Goal: Information Seeking & Learning: Check status

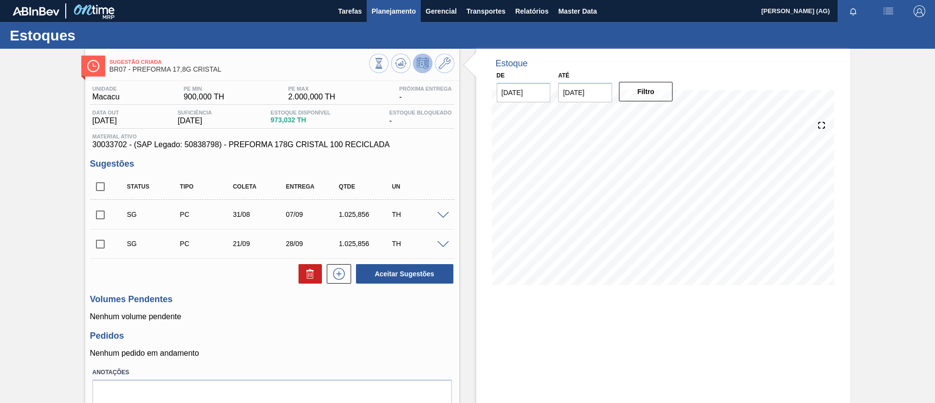
click at [384, 10] on span "Planejamento" at bounding box center [393, 11] width 44 height 12
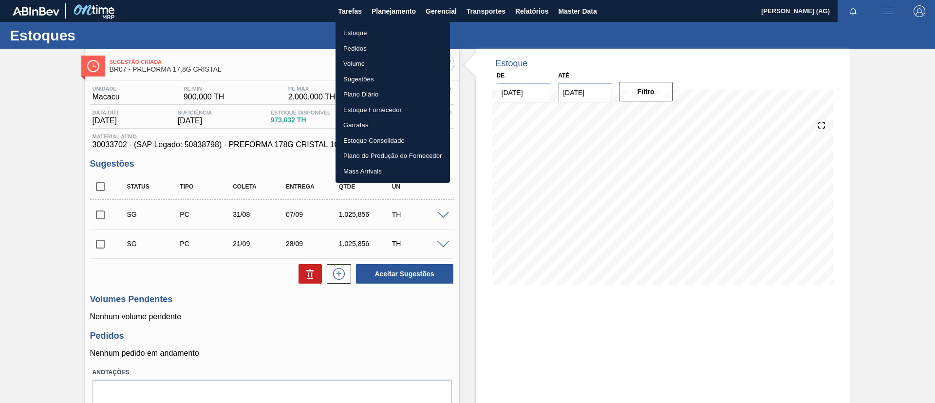
click at [356, 33] on li "Estoque" at bounding box center [392, 33] width 114 height 16
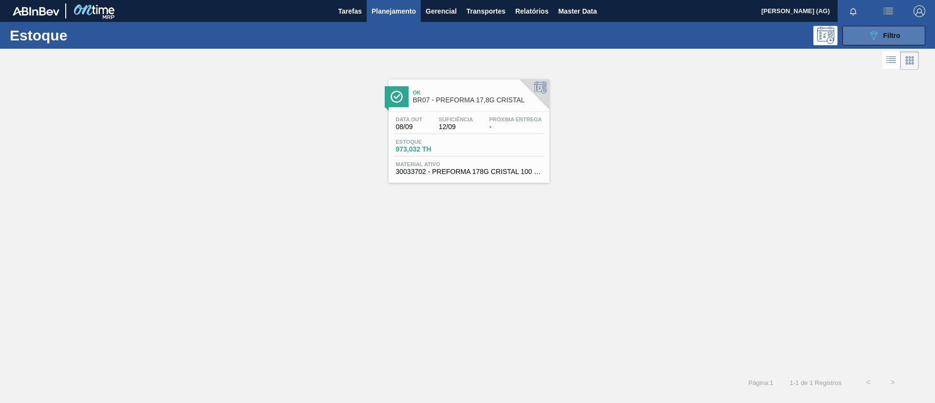
drag, startPoint x: 891, startPoint y: 35, endPoint x: 889, endPoint y: 39, distance: 5.2
click at [890, 37] on span "Filtro" at bounding box center [891, 36] width 17 height 8
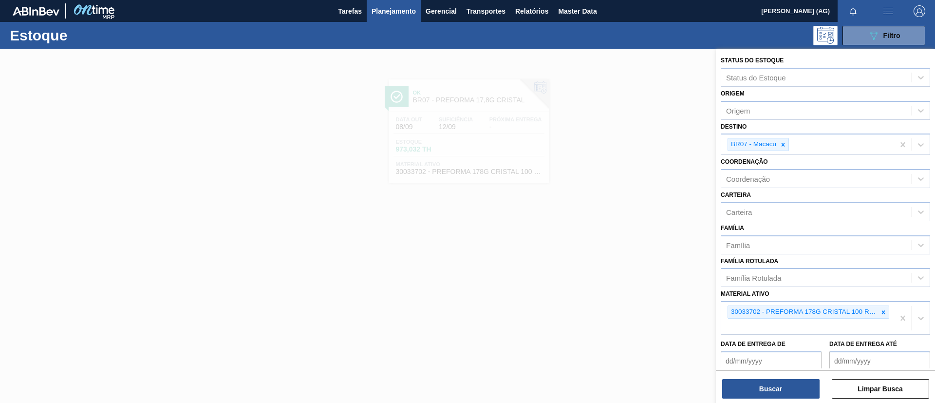
drag, startPoint x: 619, startPoint y: 260, endPoint x: 497, endPoint y: 166, distance: 153.7
click at [614, 257] on div at bounding box center [467, 250] width 935 height 403
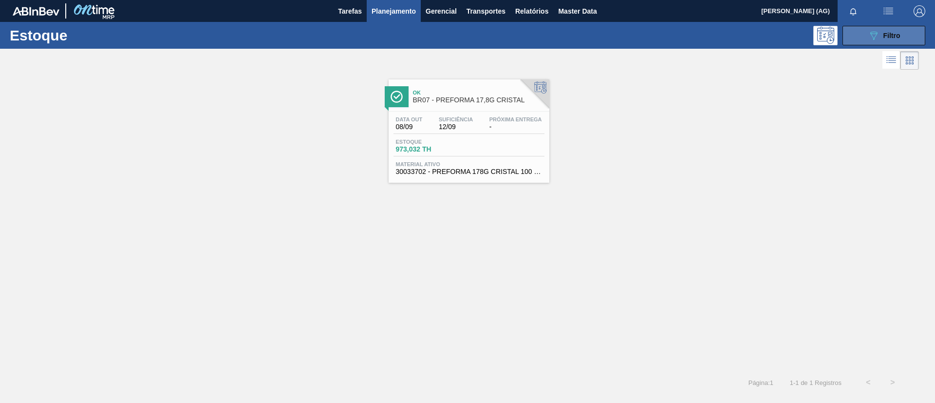
click at [898, 30] on div "089F7B8B-B2A5-4AFE-B5C0-19BA573D28AC Filtro" at bounding box center [883, 36] width 33 height 12
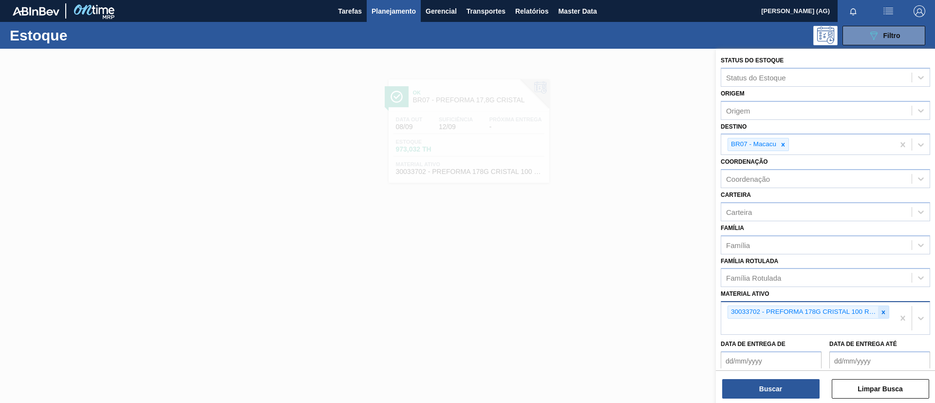
click at [880, 315] on icon at bounding box center [883, 312] width 7 height 7
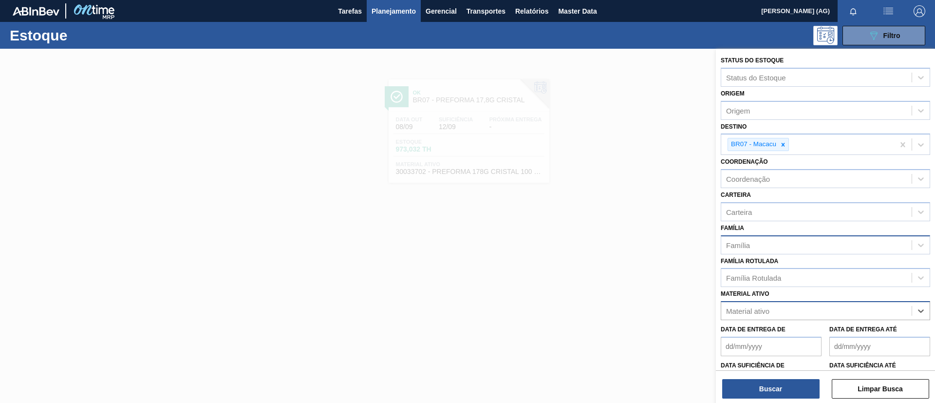
click at [751, 245] on div "Família" at bounding box center [816, 245] width 190 height 14
type input "pref"
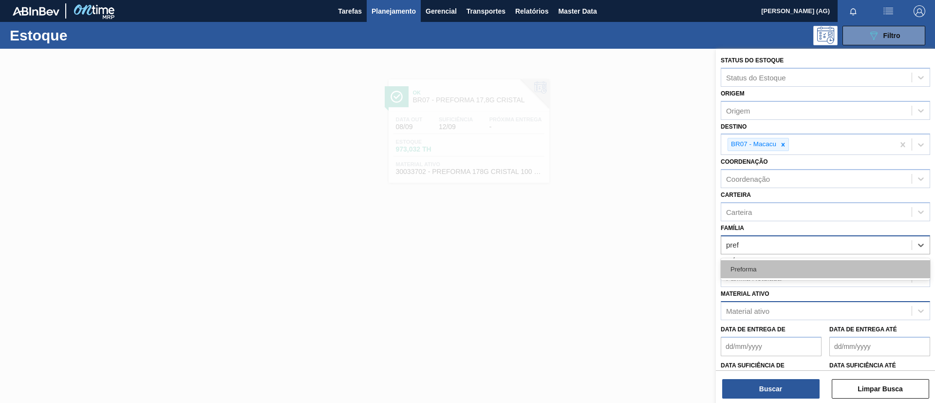
click at [753, 272] on div "Preforma" at bounding box center [824, 269] width 209 height 18
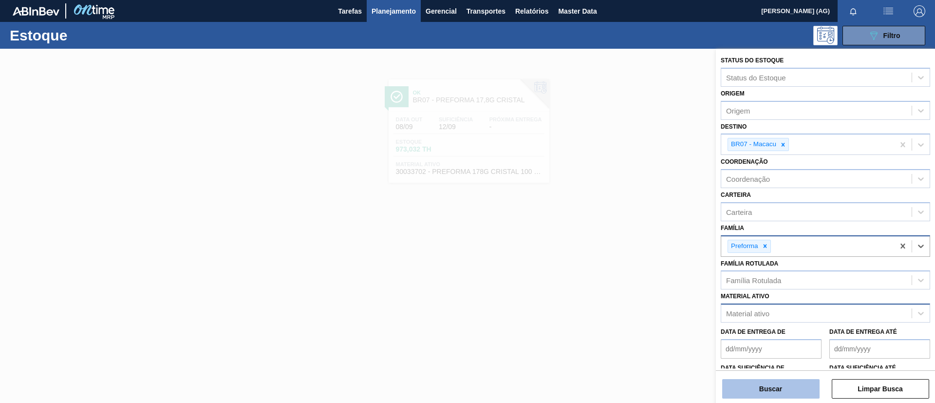
click at [770, 387] on button "Buscar" at bounding box center [770, 388] width 97 height 19
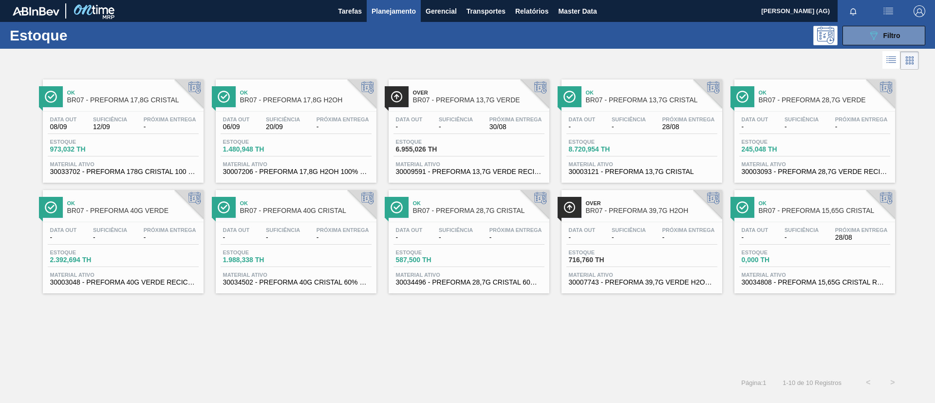
click at [658, 98] on span "BR07 - PREFORMA 13,7G CRISTAL" at bounding box center [651, 99] width 131 height 7
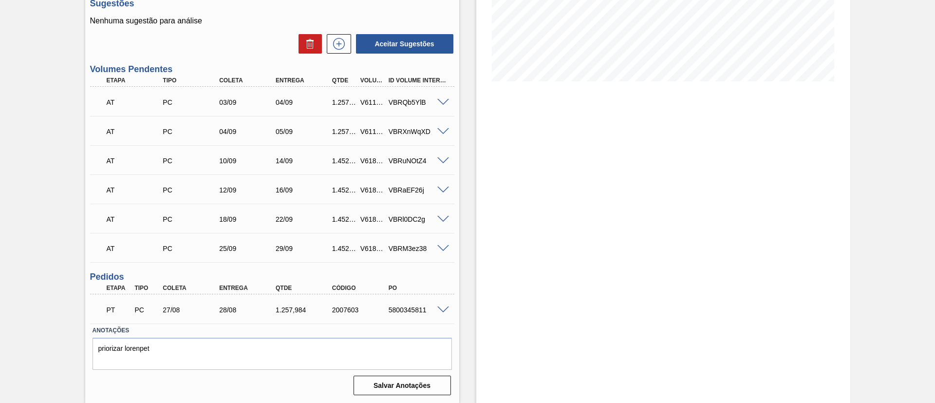
scroll to position [204, 0]
click at [444, 312] on div "5800345811" at bounding box center [417, 309] width 63 height 8
click at [443, 310] on span at bounding box center [443, 309] width 12 height 7
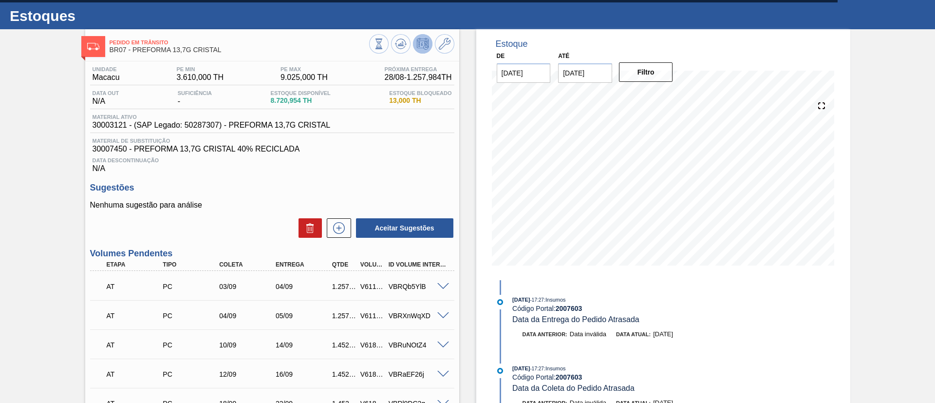
scroll to position [0, 0]
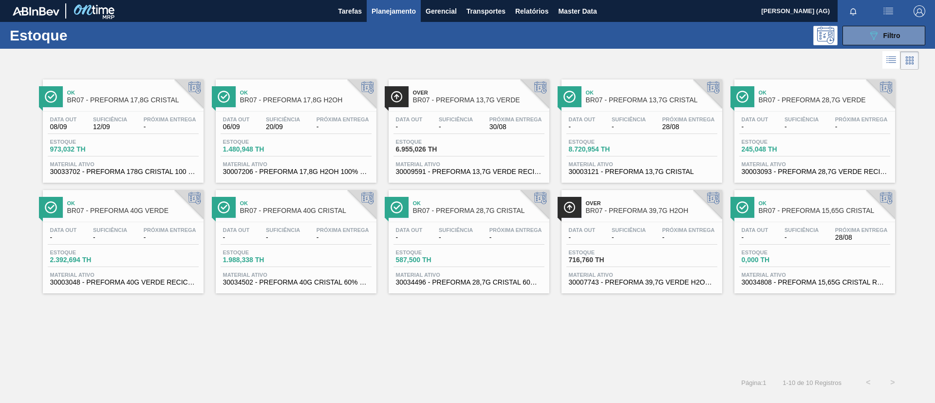
click at [46, 93] on img at bounding box center [51, 97] width 12 height 12
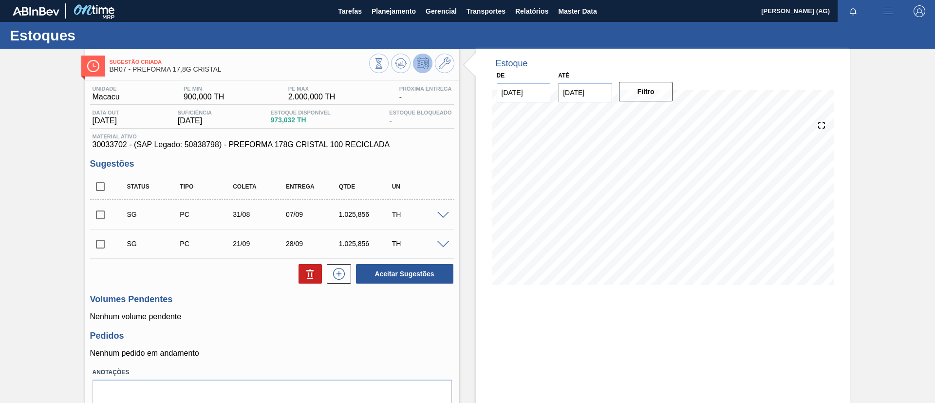
click at [888, 199] on div "Sugestão Criada BR07 - PREFORMA 17,8G CRISTAL Unidade Macacu PE MIN 900,000 TH …" at bounding box center [467, 247] width 935 height 396
click at [397, 59] on icon at bounding box center [401, 63] width 12 height 12
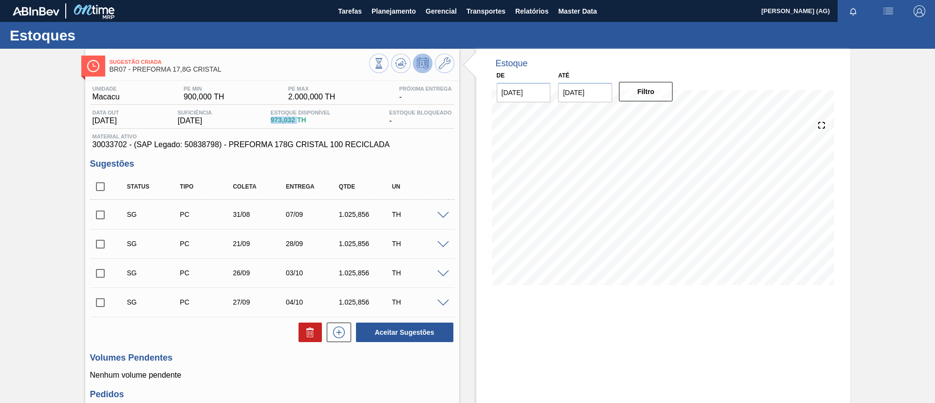
drag, startPoint x: 268, startPoint y: 120, endPoint x: 312, endPoint y: 116, distance: 44.0
click at [307, 117] on div "Data out [DATE] Suficiência [DATE] Estoque Disponível 973,032 TH Estoque Bloque…" at bounding box center [272, 119] width 364 height 19
drag, startPoint x: 381, startPoint y: 117, endPoint x: 407, endPoint y: 117, distance: 26.3
click at [406, 116] on div "Data out [DATE] Suficiência [DATE] Estoque Disponível 973,032 TH Estoque Bloque…" at bounding box center [272, 119] width 364 height 19
click at [409, 121] on div "Estoque Bloqueado -" at bounding box center [420, 118] width 67 height 16
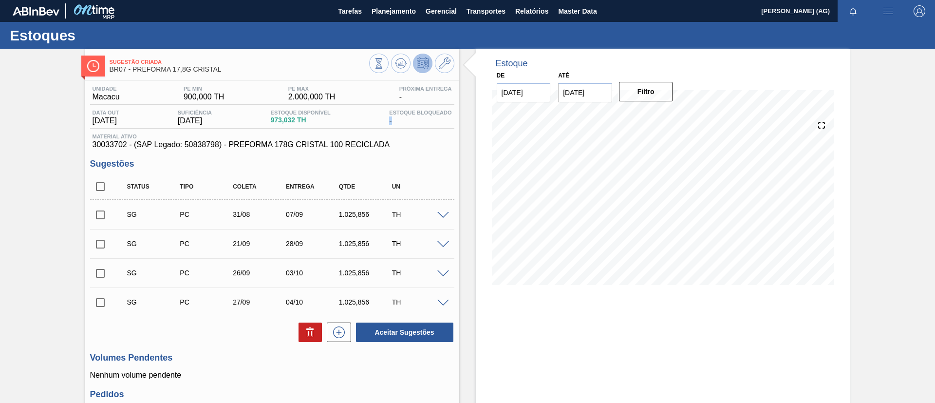
drag, startPoint x: 178, startPoint y: 123, endPoint x: 225, endPoint y: 123, distance: 46.7
click at [225, 123] on div "Data out [DATE] Suficiência [DATE] Estoque Disponível 973,032 TH Estoque Bloque…" at bounding box center [272, 119] width 364 height 19
click at [717, 319] on div "Estoque De [DATE] Até [DATE] Filtro 05/09 Projeção de Estoque 973.032 [DOMAIN_N…" at bounding box center [663, 276] width 374 height 455
click at [615, 347] on div "Estoque De [DATE] Até [DATE] Filtro 05/09 Projeção de Estoque 973.032 [DOMAIN_N…" at bounding box center [663, 276] width 374 height 455
click at [407, 60] on button at bounding box center [400, 63] width 19 height 19
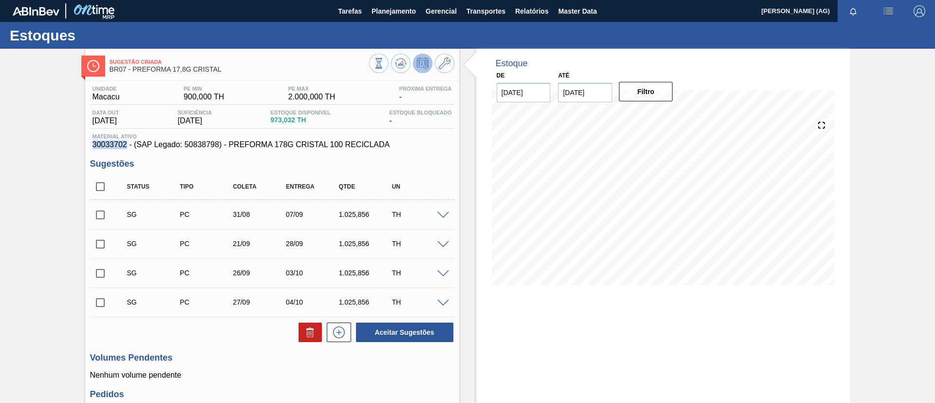
drag, startPoint x: 100, startPoint y: 146, endPoint x: 126, endPoint y: 144, distance: 25.9
click at [126, 144] on span "30033702 - (SAP Legado: 50838798) - PREFORMA 178G CRISTAL 100 RECICLADA" at bounding box center [271, 144] width 359 height 9
copy span "30033702"
click at [405, 8] on span "Planejamento" at bounding box center [393, 11] width 44 height 12
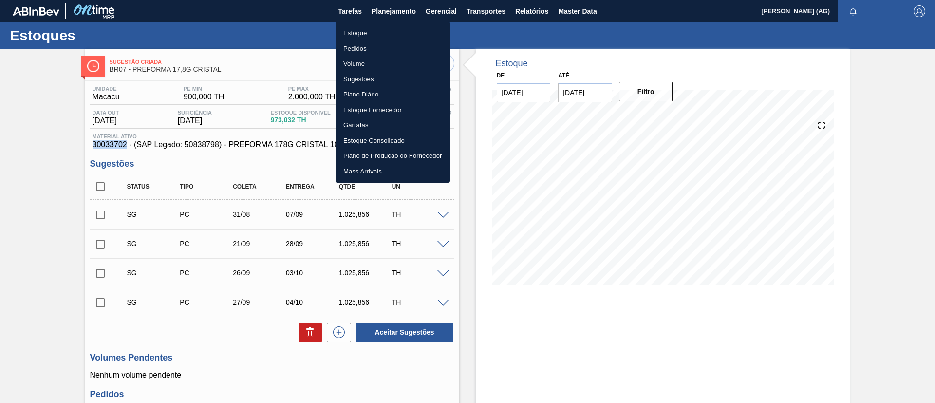
click at [380, 30] on li "Estoque" at bounding box center [392, 33] width 114 height 16
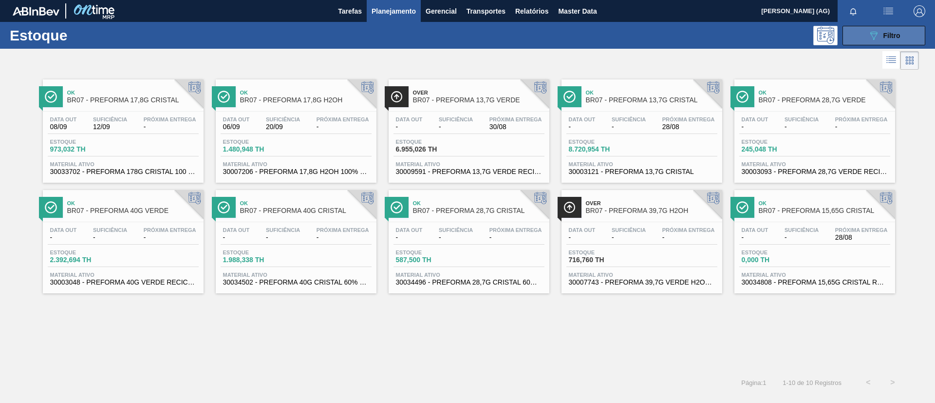
click at [890, 40] on button "089F7B8B-B2A5-4AFE-B5C0-19BA573D28AC Filtro" at bounding box center [883, 35] width 83 height 19
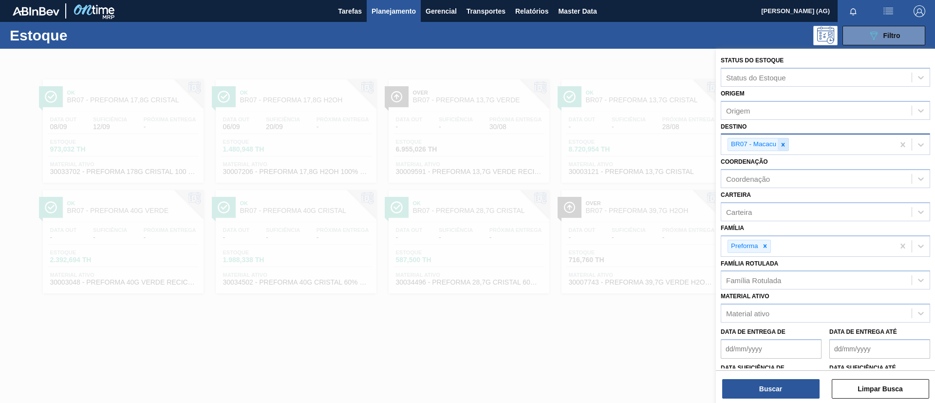
click at [781, 147] on icon at bounding box center [782, 144] width 7 height 7
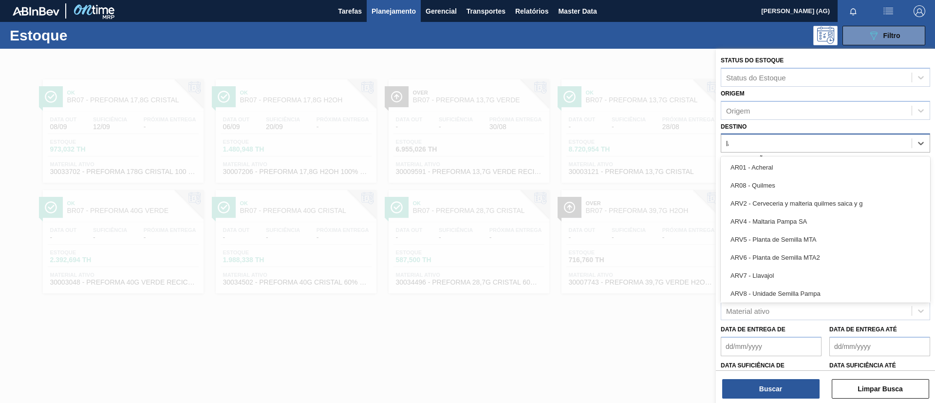
type input "lag"
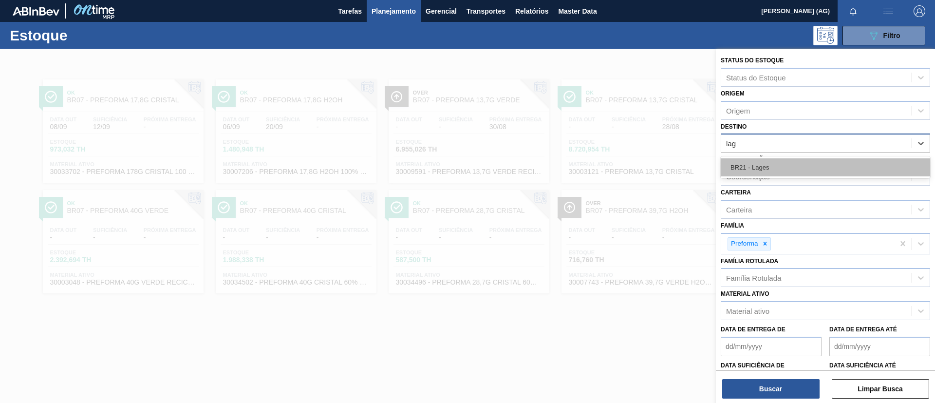
click at [771, 167] on div "BR21 - Lages" at bounding box center [824, 167] width 209 height 18
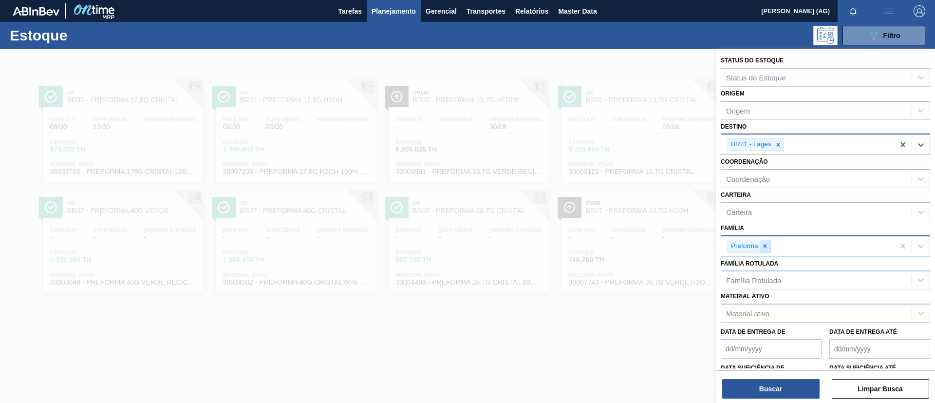
click at [764, 242] on icon at bounding box center [764, 245] width 7 height 7
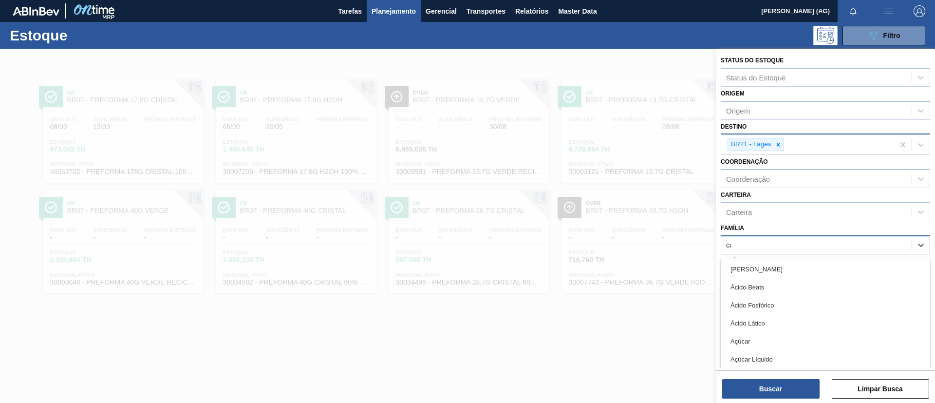
type input "cai"
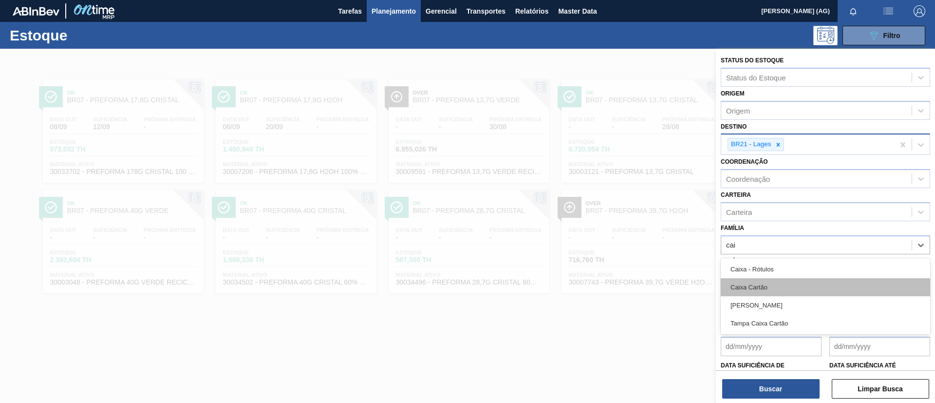
click at [763, 283] on div "Caixa Cartão" at bounding box center [824, 287] width 209 height 18
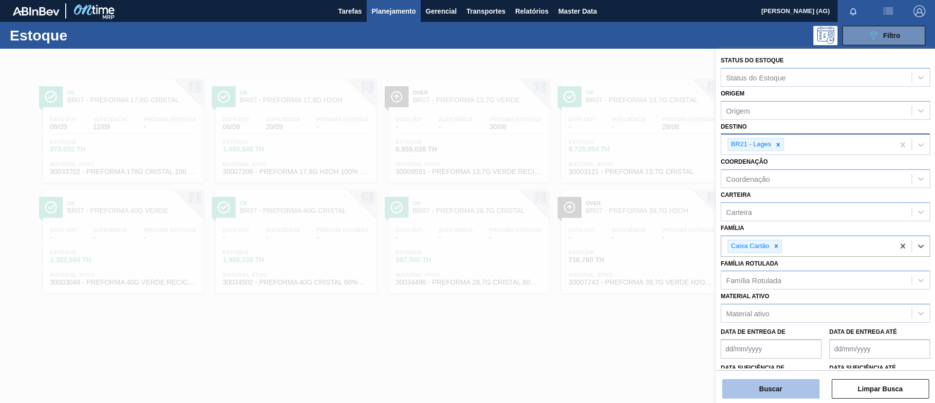
click at [778, 387] on button "Buscar" at bounding box center [770, 388] width 97 height 19
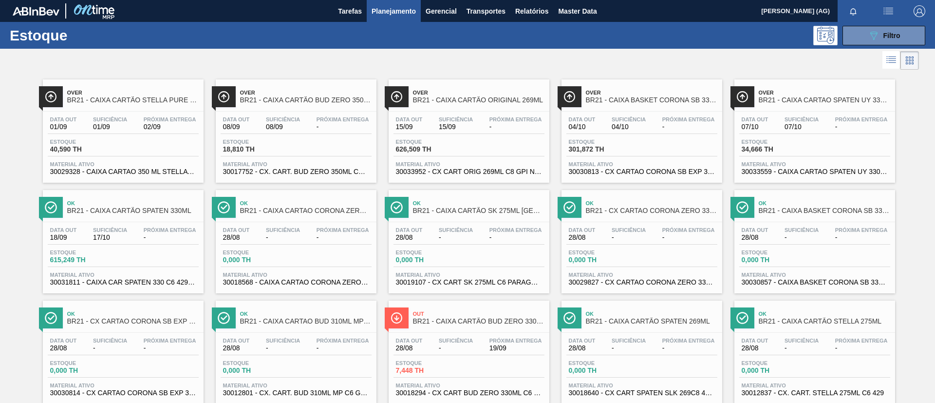
click at [870, 35] on icon "089F7B8B-B2A5-4AFE-B5C0-19BA573D28AC" at bounding box center [873, 36] width 12 height 12
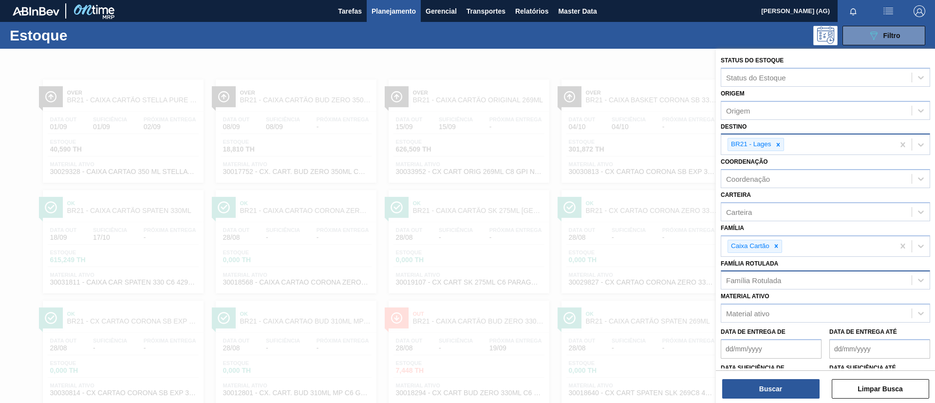
drag, startPoint x: 778, startPoint y: 248, endPoint x: 771, endPoint y: 272, distance: 25.1
click at [778, 248] on icon at bounding box center [776, 245] width 7 height 7
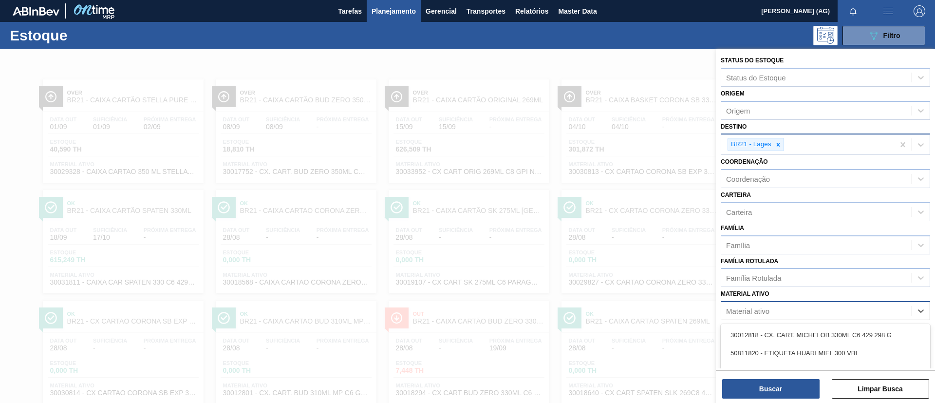
click at [759, 311] on div "Material ativo" at bounding box center [747, 311] width 43 height 8
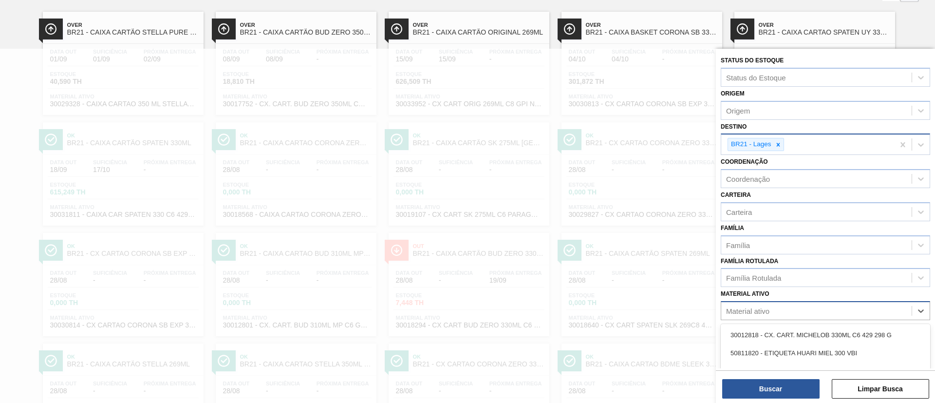
scroll to position [71, 0]
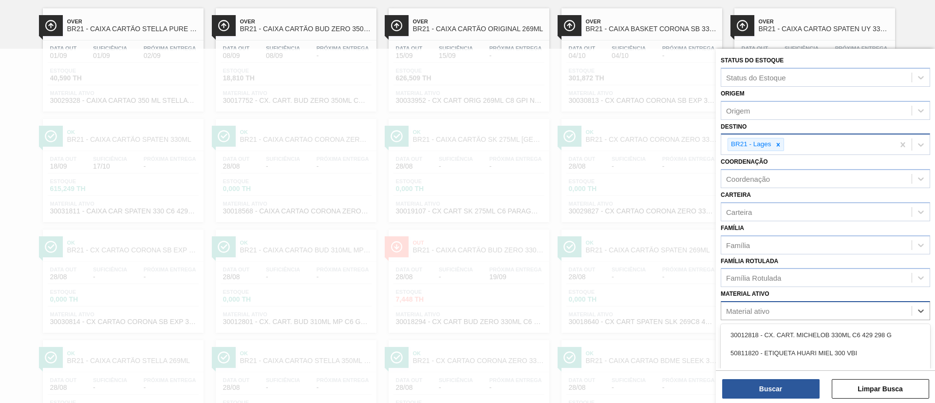
paste ativo "30029328"
type ativo "30029328"
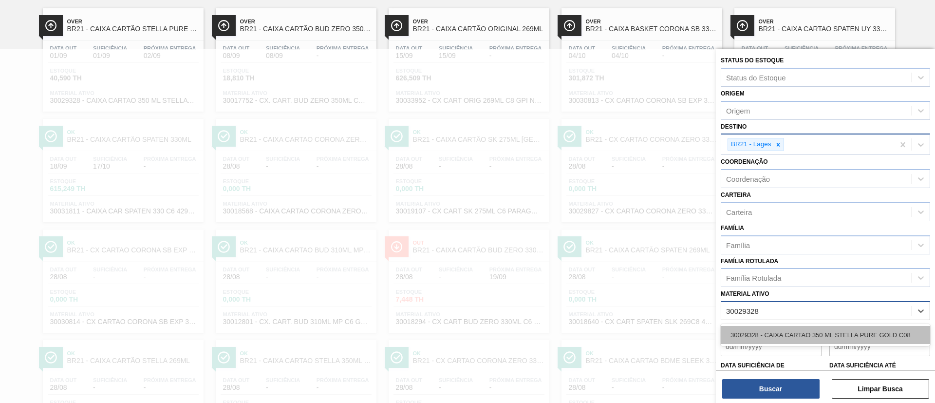
click at [768, 335] on div "30029328 - CAIXA CARTAO 350 ML STELLA PURE GOLD C08" at bounding box center [824, 335] width 209 height 18
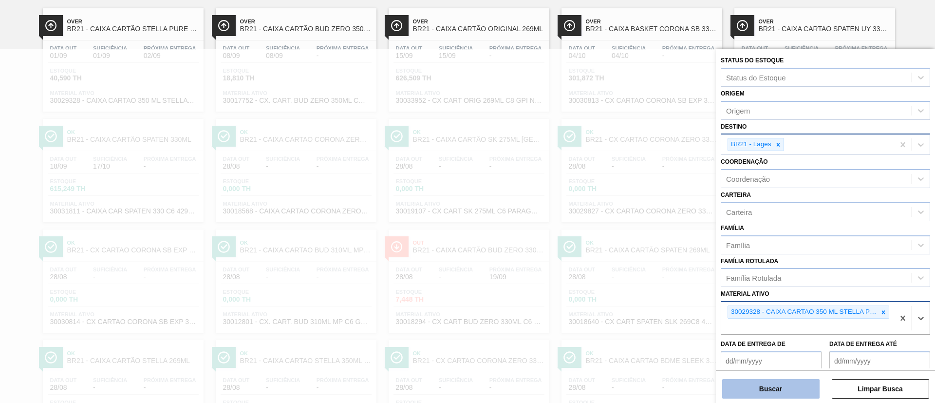
click at [781, 385] on button "Buscar" at bounding box center [770, 388] width 97 height 19
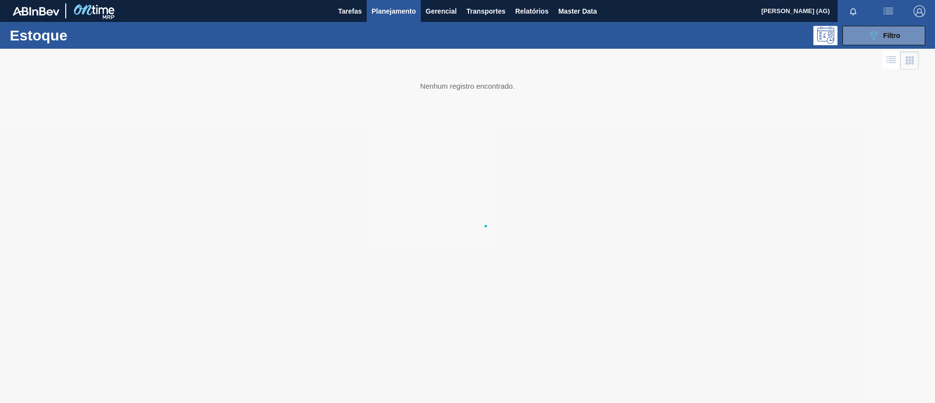
scroll to position [0, 0]
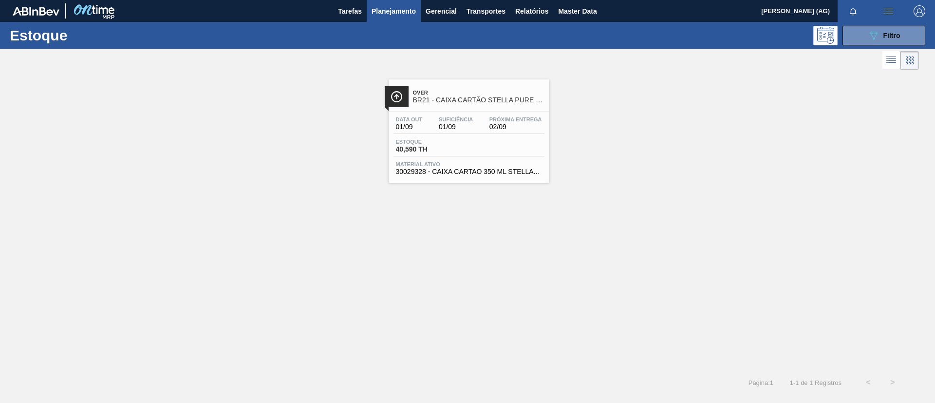
click at [394, 88] on div at bounding box center [397, 96] width 24 height 21
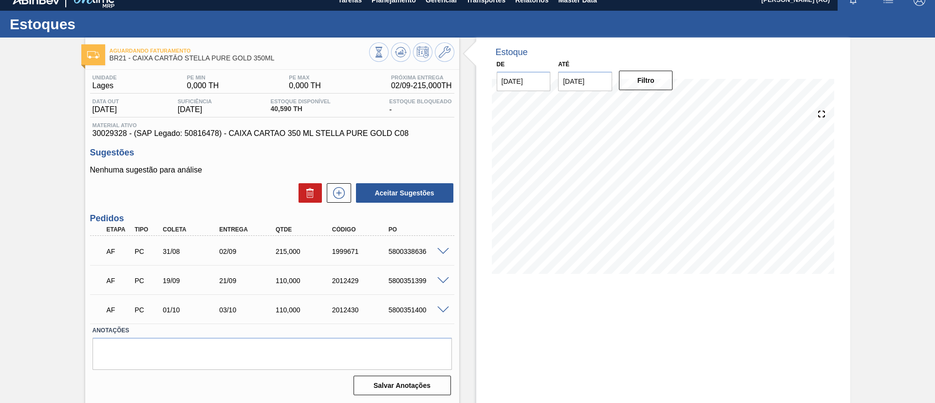
scroll to position [16, 0]
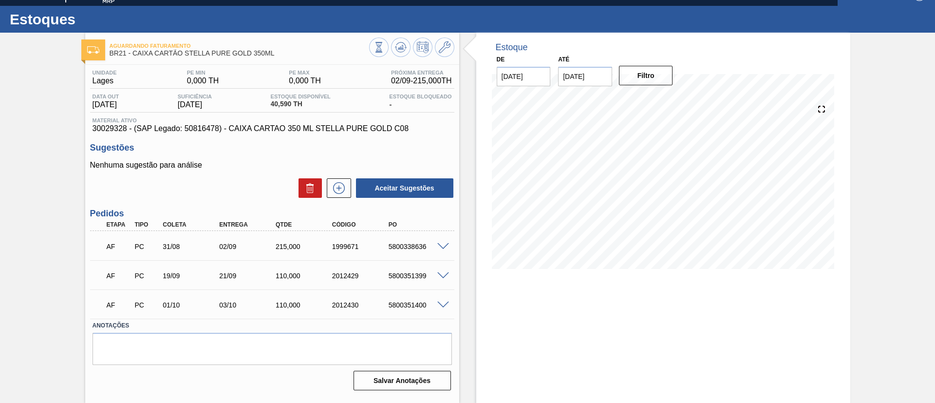
click at [587, 381] on div "Estoque De [DATE] Até [DATE] Filtro 02/09 Projeção de Estoque 194.876 [DOMAIN_N…" at bounding box center [663, 218] width 374 height 370
